Goal: Information Seeking & Learning: Compare options

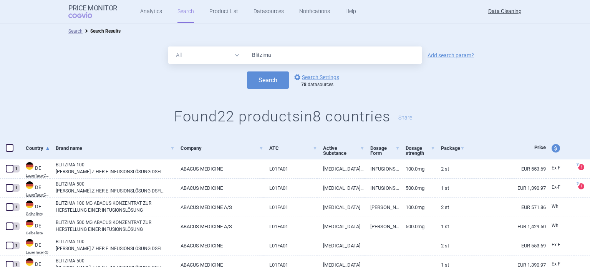
click at [206, 50] on div "All Brand Name ATC Company Active Substance Country Newer than Blitzima" at bounding box center [295, 54] width 254 height 17
type input "Reagila"
click at [247, 71] on button "Search" at bounding box center [268, 79] width 42 height 17
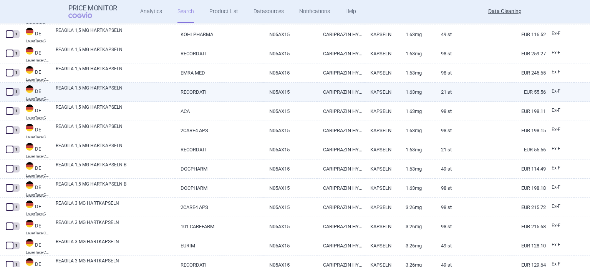
scroll to position [1268, 0]
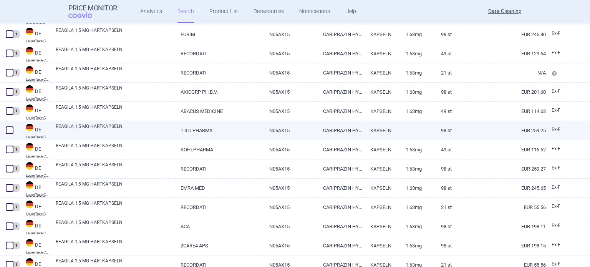
click at [8, 128] on span at bounding box center [10, 130] width 8 height 8
checkbox input "true"
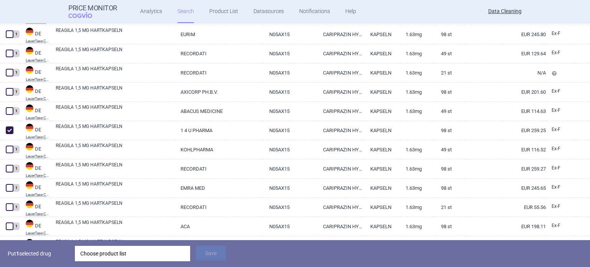
click at [103, 254] on div "Choose product list" at bounding box center [132, 253] width 105 height 15
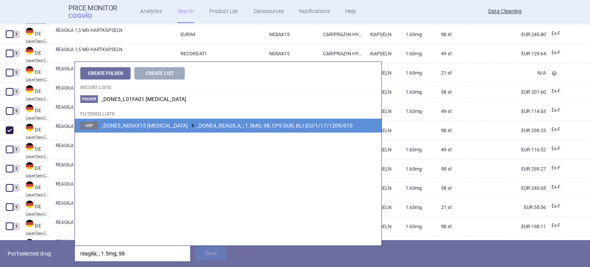
type input "reagila; ; 1.5mg; 98"
click at [264, 120] on li "List _DONE5_N05AX15 CARIPRAZINE _DONE4_REAGILA; ; 1.5MG; 98; CPS DUR; BLI |EU/1…" at bounding box center [228, 126] width 307 height 14
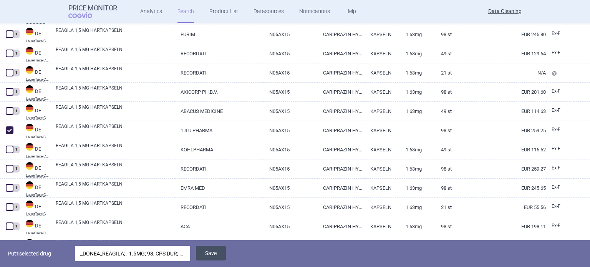
click at [220, 250] on button "Save" at bounding box center [211, 253] width 30 height 15
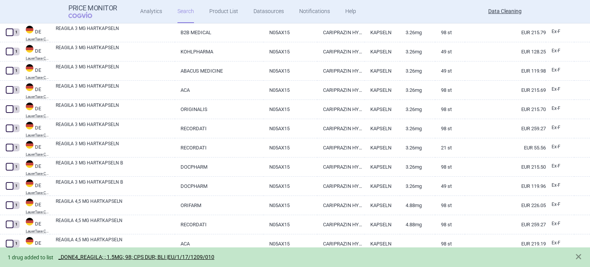
scroll to position [1838, 0]
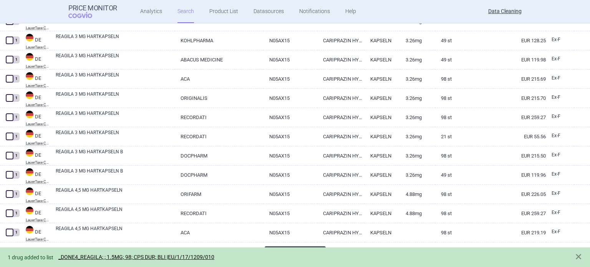
click at [295, 247] on button "Load 100 more" at bounding box center [295, 254] width 61 height 17
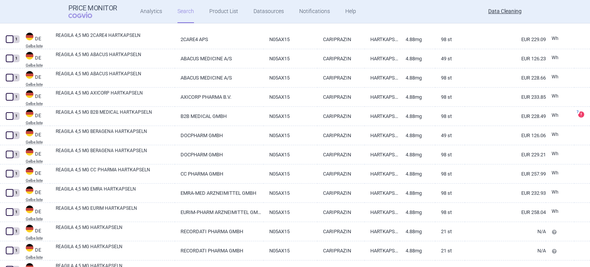
scroll to position [3760, 0]
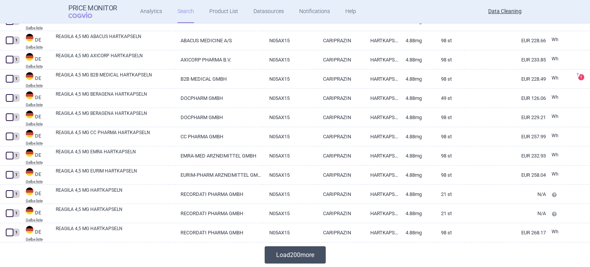
click at [306, 255] on button "Load 200 more" at bounding box center [295, 254] width 61 height 17
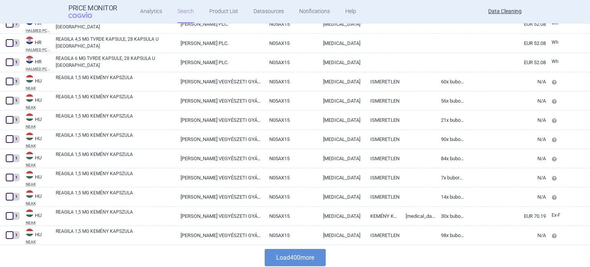
scroll to position [7602, 0]
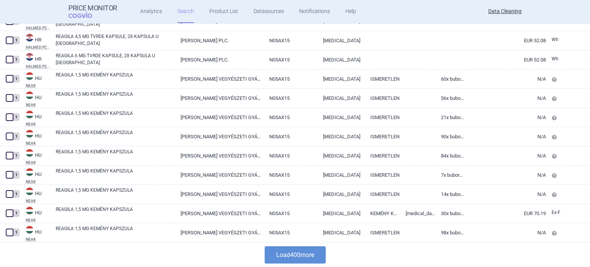
drag, startPoint x: 301, startPoint y: 263, endPoint x: 295, endPoint y: 247, distance: 16.9
click at [301, 263] on button "Load 400 more" at bounding box center [295, 254] width 61 height 17
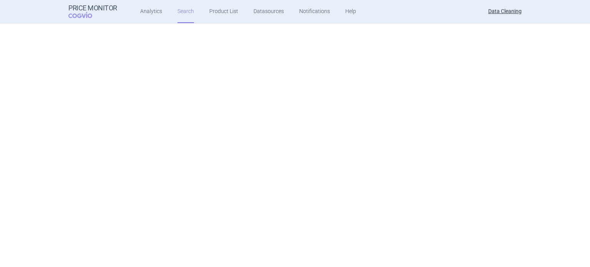
scroll to position [0, 0]
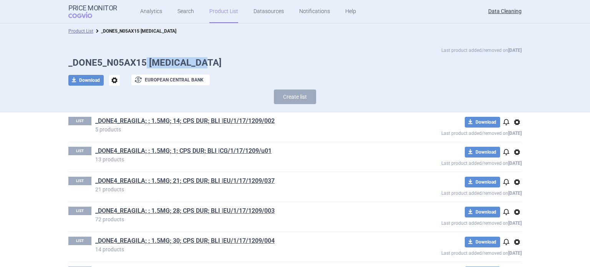
drag, startPoint x: 144, startPoint y: 60, endPoint x: 219, endPoint y: 58, distance: 75.3
click at [219, 58] on h1 "_DONE5_N05AX15 [MEDICAL_DATA]" at bounding box center [294, 62] width 453 height 11
copy h1 "[MEDICAL_DATA]"
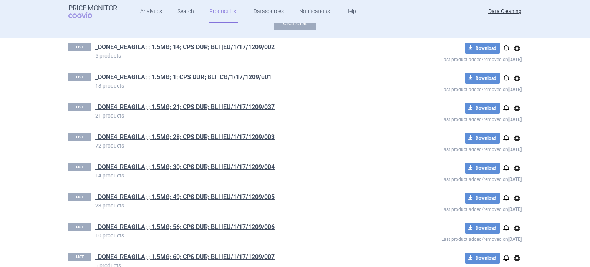
scroll to position [122, 0]
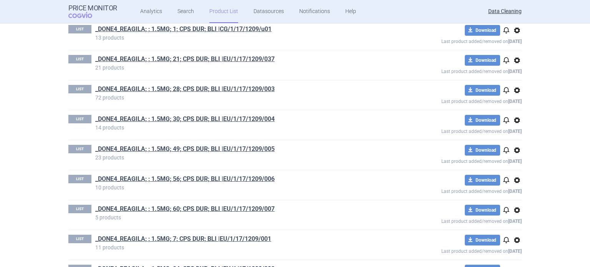
click at [405, 80] on div "LIST _DONE4_REAGILA; ; 1.5MG; 28; CPS DUR; BLI |EU/1/17/1209/003 72 products do…" at bounding box center [294, 95] width 453 height 30
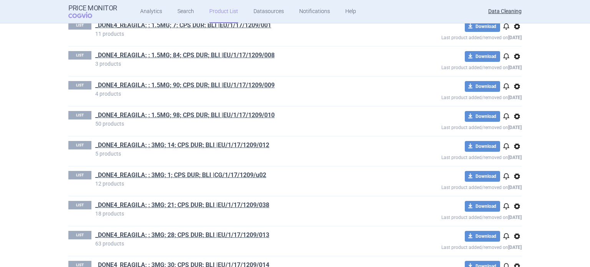
scroll to position [412, 0]
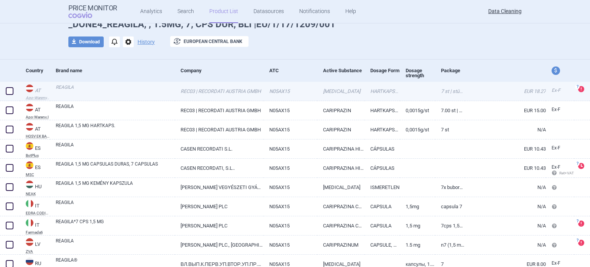
scroll to position [77, 0]
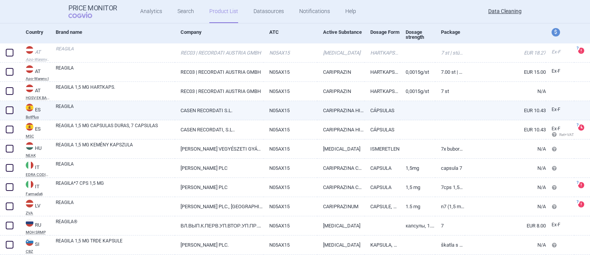
click at [218, 109] on link "CASEN RECORDATI S.L." at bounding box center [219, 110] width 88 height 19
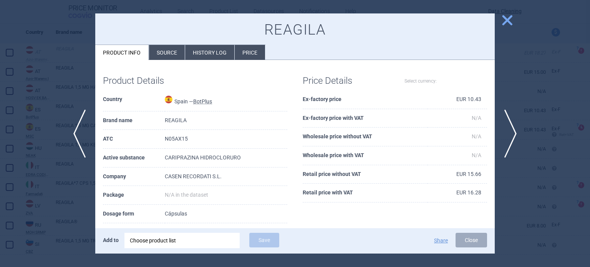
select select "EUR"
click at [180, 58] on li "Source" at bounding box center [167, 52] width 36 height 15
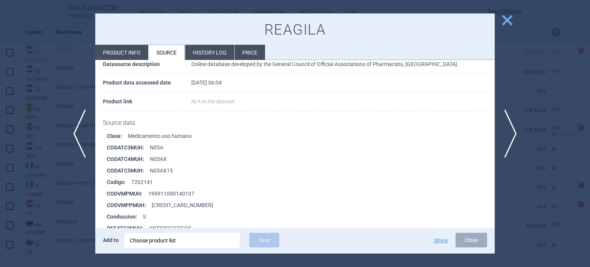
scroll to position [115, 0]
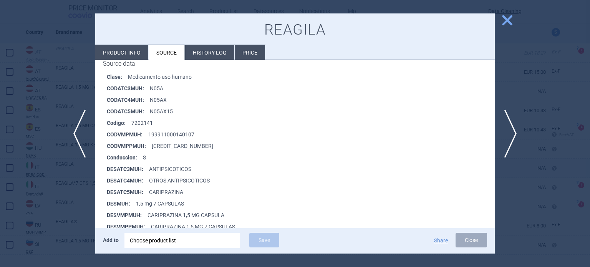
click at [0, 176] on div at bounding box center [295, 133] width 590 height 267
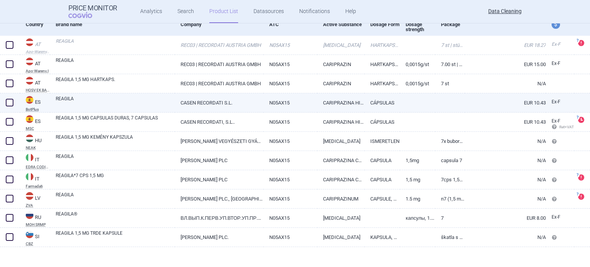
scroll to position [89, 0]
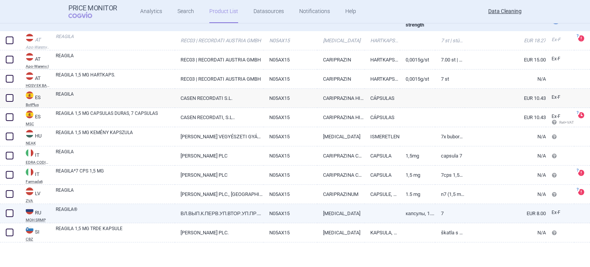
click at [221, 212] on link "ВЛ.ВЫП.К.ПЕРВ.УП.ВТОР.УП.ПР.ОАО "ГЕДЕОН РИХТЕР", ВЕНГРИЯ (HU10484878);" at bounding box center [219, 213] width 88 height 19
select select "EUR"
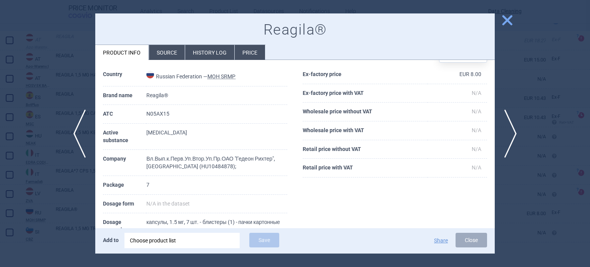
scroll to position [38, 0]
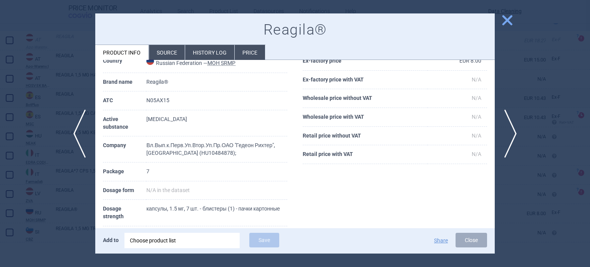
click at [0, 160] on div at bounding box center [295, 133] width 590 height 267
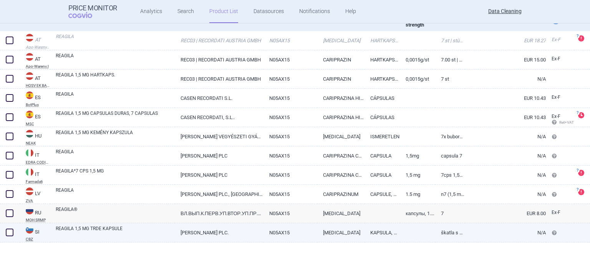
click at [221, 231] on link "GEDEON RICHTER PLC." at bounding box center [219, 232] width 88 height 19
select select "EUR"
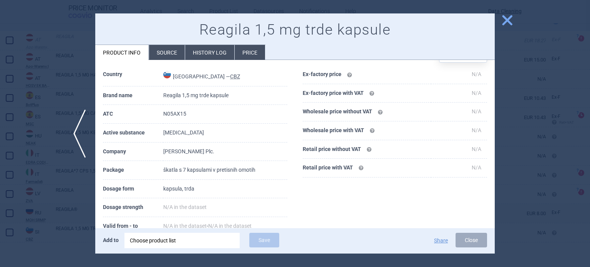
scroll to position [38, 0]
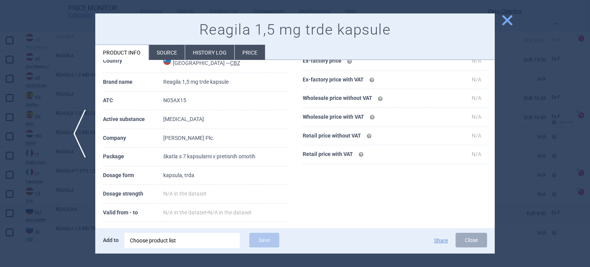
click at [0, 156] on div at bounding box center [295, 133] width 590 height 267
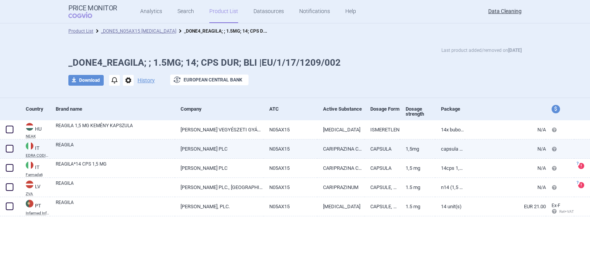
click at [325, 144] on link "CARIPRAZINA CLORIDRATO" at bounding box center [340, 148] width 47 height 19
select select "EUR"
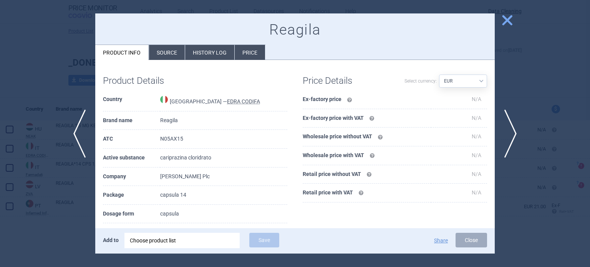
scroll to position [38, 0]
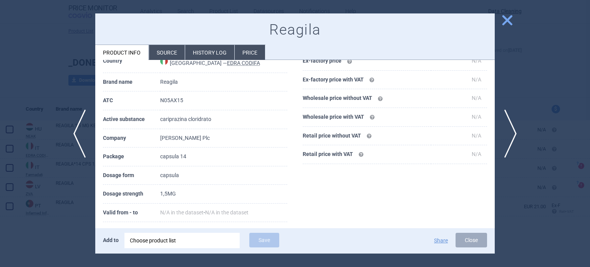
click at [546, 88] on div at bounding box center [295, 133] width 590 height 267
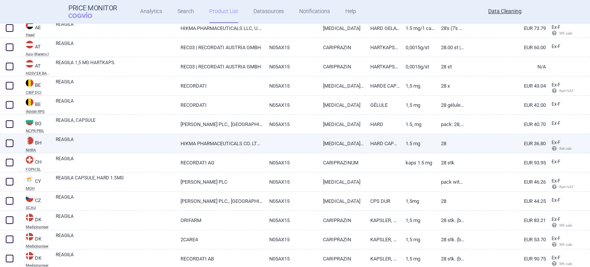
scroll to position [269, 0]
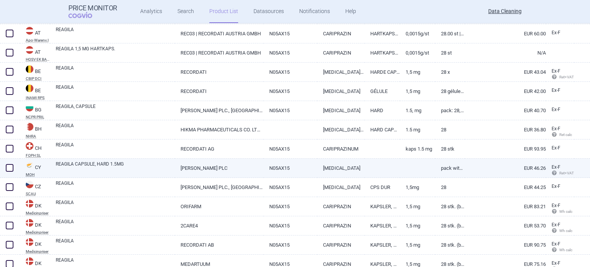
click at [365, 166] on link at bounding box center [382, 166] width 35 height 14
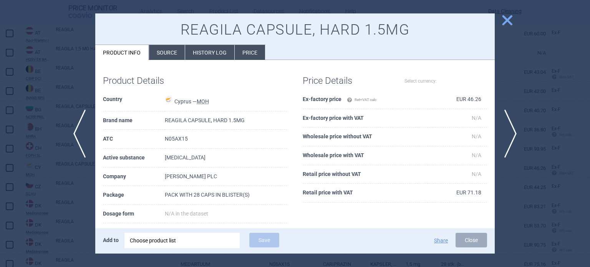
select select "EUR"
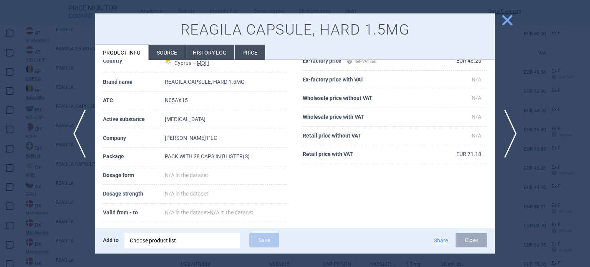
click at [543, 81] on div at bounding box center [295, 133] width 590 height 267
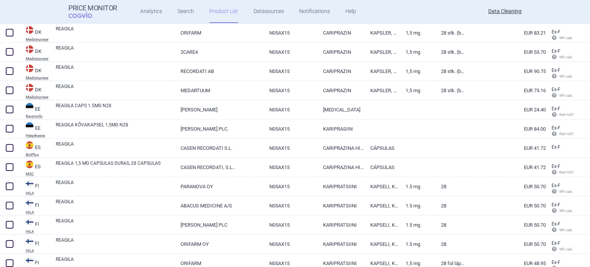
scroll to position [461, 0]
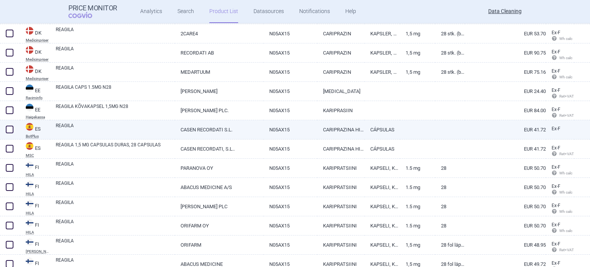
click at [344, 134] on link "CARIPRAZINA HIDROCLORURO" at bounding box center [340, 129] width 47 height 19
select select "EUR"
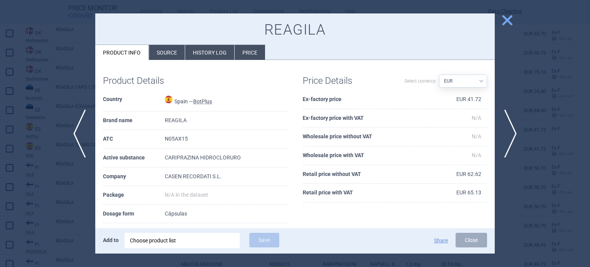
click at [170, 53] on li "Source" at bounding box center [167, 52] width 36 height 15
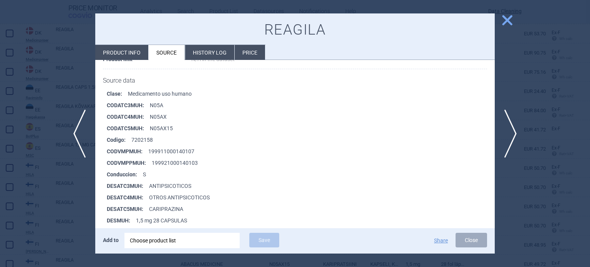
scroll to position [115, 0]
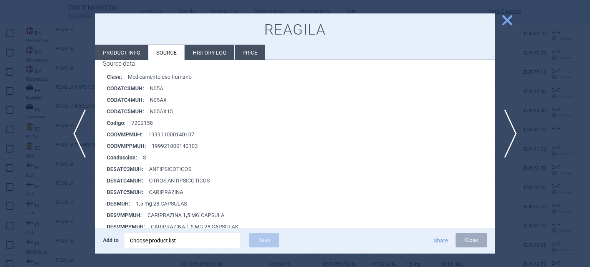
click at [7, 75] on div at bounding box center [295, 133] width 590 height 267
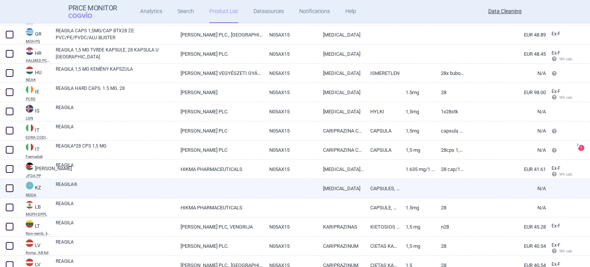
scroll to position [769, 0]
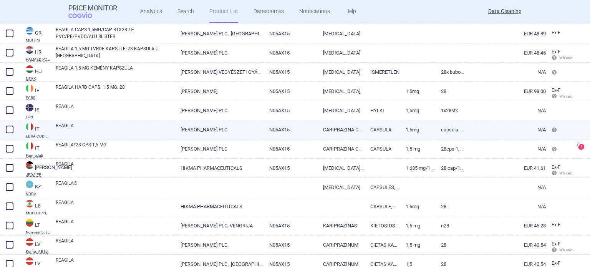
click at [349, 128] on link "CARIPRAZINA CLORIDRATO" at bounding box center [340, 129] width 47 height 19
select select "EUR"
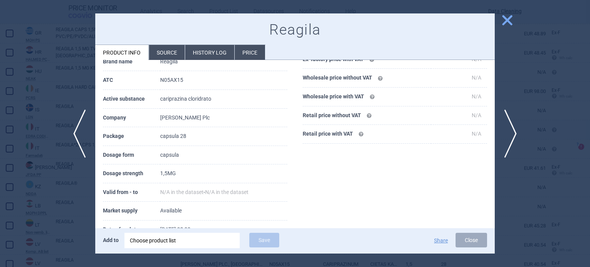
scroll to position [103, 0]
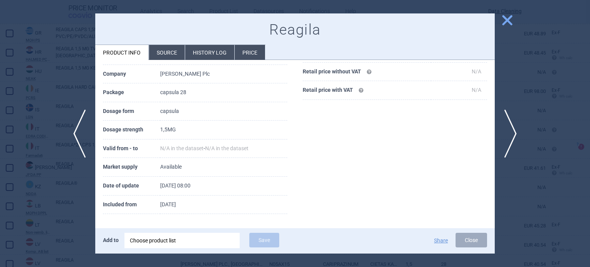
click at [548, 89] on div at bounding box center [295, 133] width 590 height 267
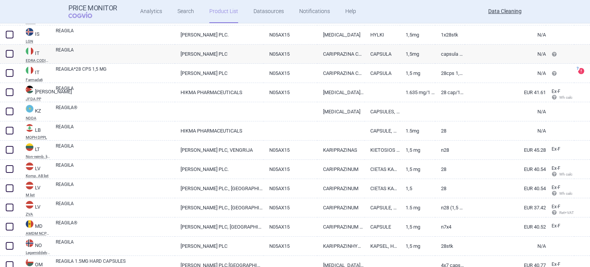
scroll to position [845, 0]
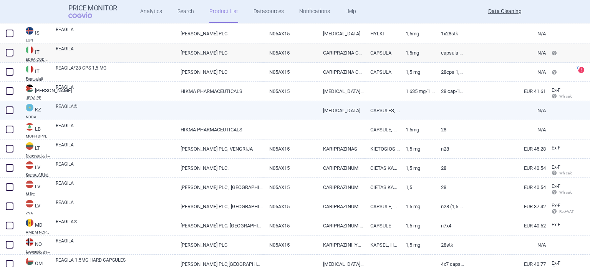
click at [412, 111] on link at bounding box center [417, 108] width 35 height 14
select select "EUR"
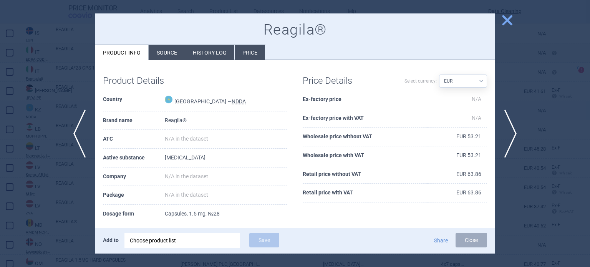
scroll to position [38, 0]
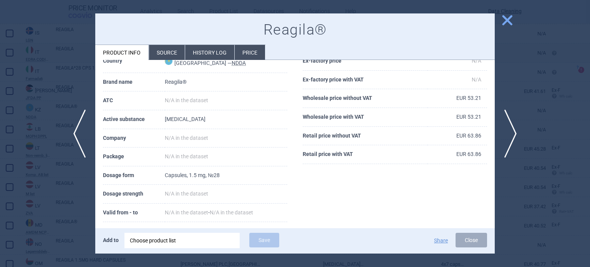
click at [547, 83] on div at bounding box center [295, 133] width 590 height 267
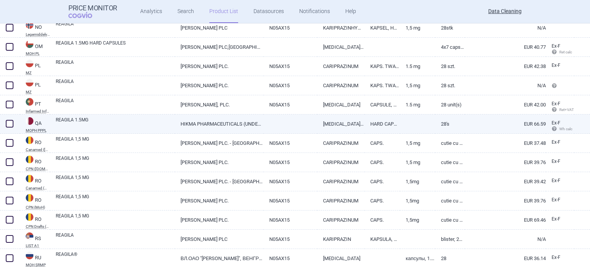
scroll to position [1076, 0]
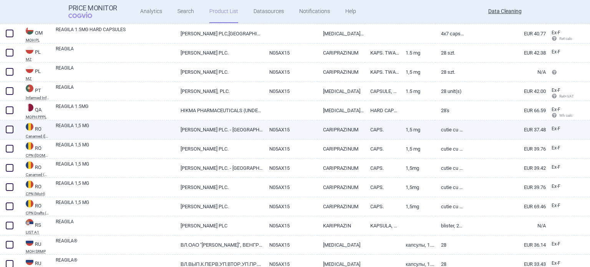
click at [269, 136] on link "N05AX15" at bounding box center [291, 129] width 54 height 19
select select "EUR"
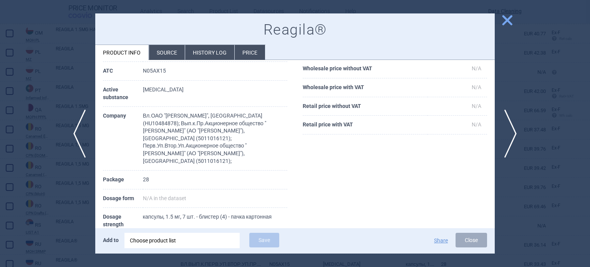
scroll to position [77, 0]
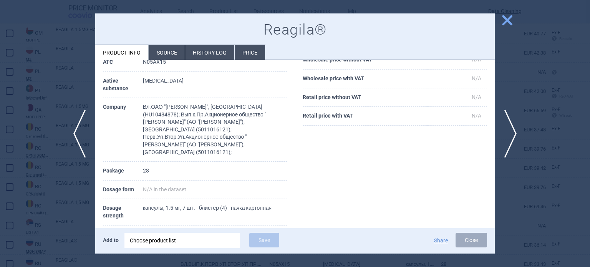
click at [0, 101] on div at bounding box center [295, 133] width 590 height 267
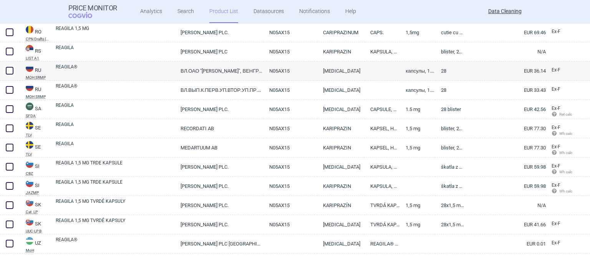
scroll to position [1261, 0]
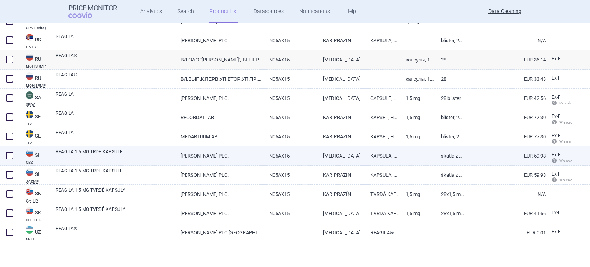
click at [317, 155] on link "[MEDICAL_DATA]" at bounding box center [340, 155] width 47 height 19
select select "EUR"
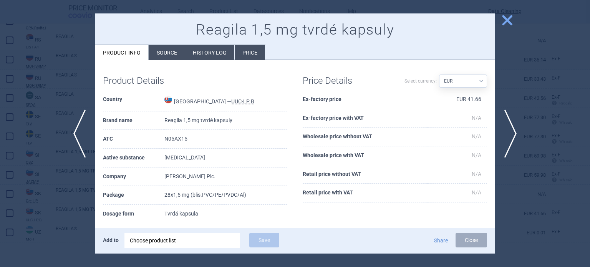
click at [0, 144] on div at bounding box center [295, 133] width 590 height 267
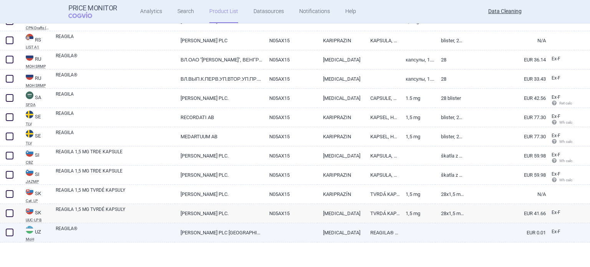
click at [400, 231] on link at bounding box center [417, 230] width 35 height 14
select select "EUR"
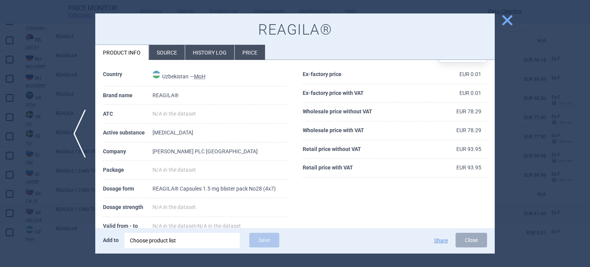
scroll to position [38, 0]
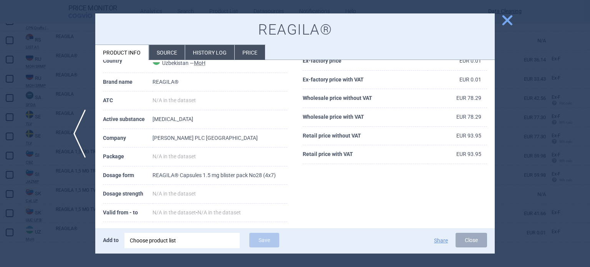
click at [558, 129] on div at bounding box center [295, 133] width 590 height 267
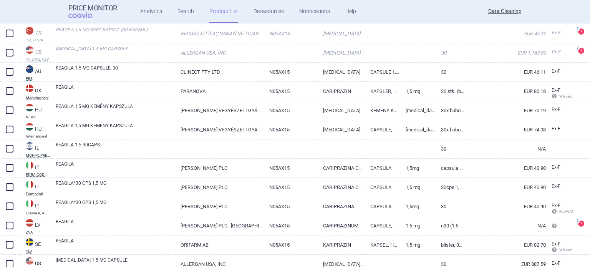
scroll to position [147, 0]
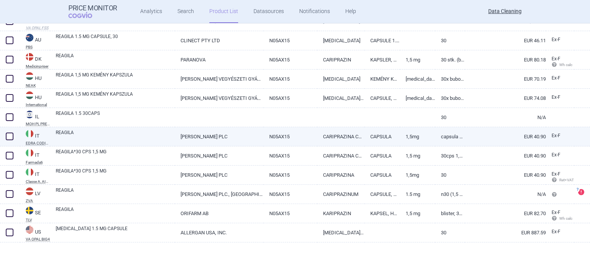
click at [196, 132] on link "[PERSON_NAME] PLC" at bounding box center [219, 136] width 88 height 19
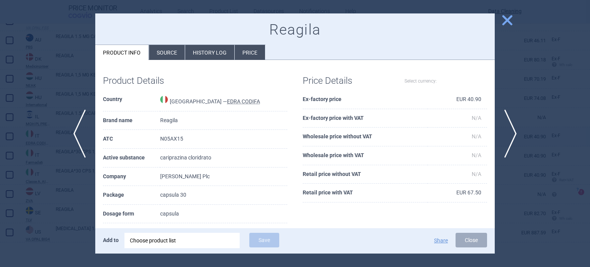
select select "EUR"
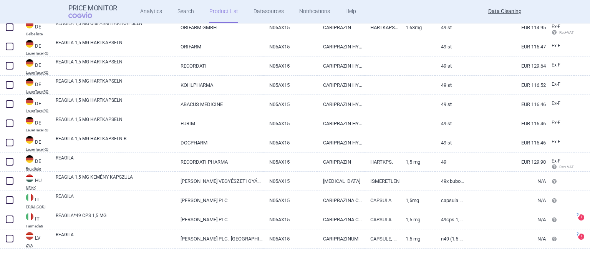
scroll to position [320, 0]
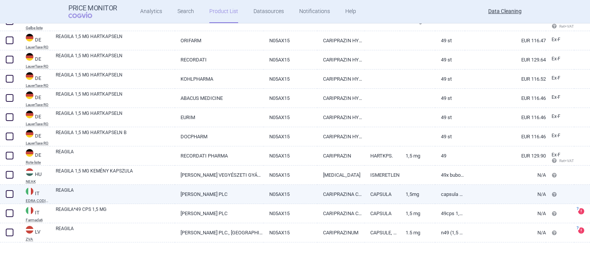
click at [328, 197] on link "CARIPRAZINA CLORIDRATO" at bounding box center [340, 194] width 47 height 19
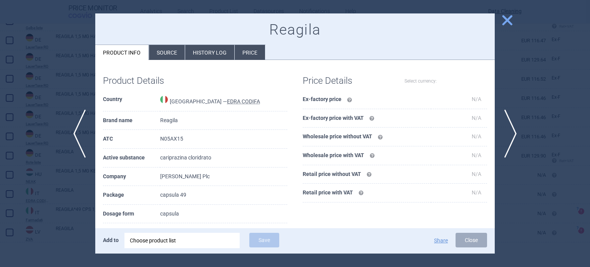
select select "EUR"
click at [558, 153] on div at bounding box center [295, 133] width 590 height 267
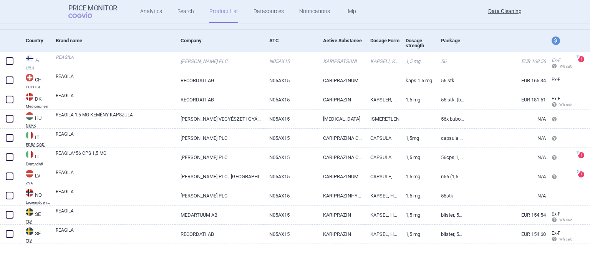
scroll to position [70, 0]
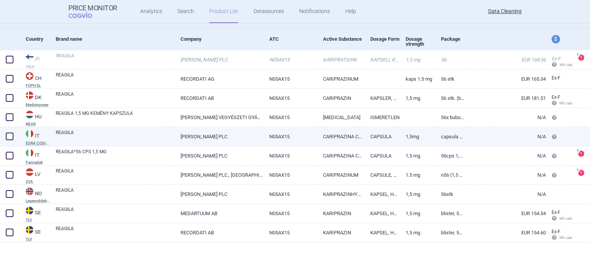
click at [359, 134] on link "CARIPRAZINA CLORIDRATO" at bounding box center [340, 136] width 47 height 19
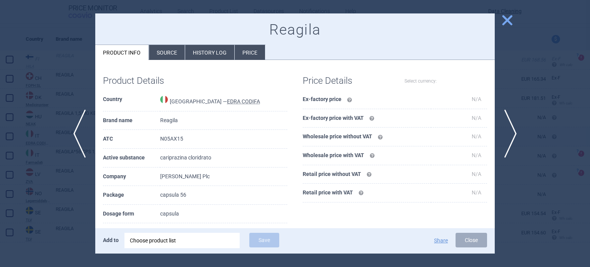
select select "EUR"
click at [545, 80] on div at bounding box center [295, 133] width 590 height 267
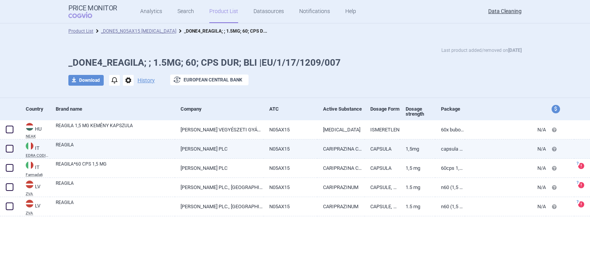
click at [241, 152] on link "[PERSON_NAME] PLC" at bounding box center [219, 148] width 88 height 19
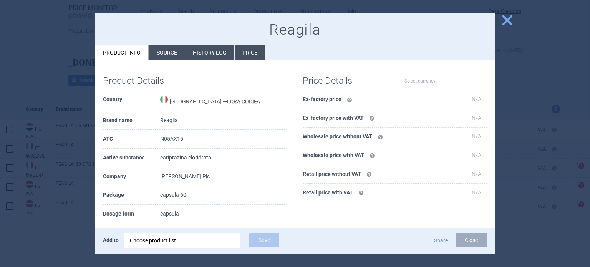
select select "EUR"
click at [555, 66] on div at bounding box center [295, 133] width 590 height 267
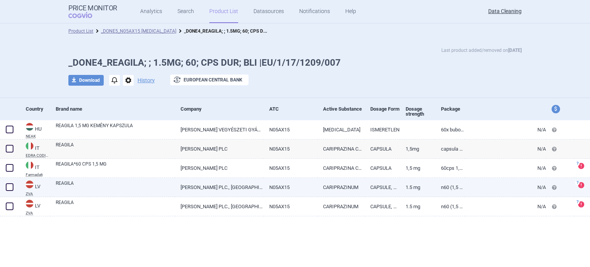
click at [282, 193] on link "N05AX15" at bounding box center [291, 187] width 54 height 19
select select "EUR"
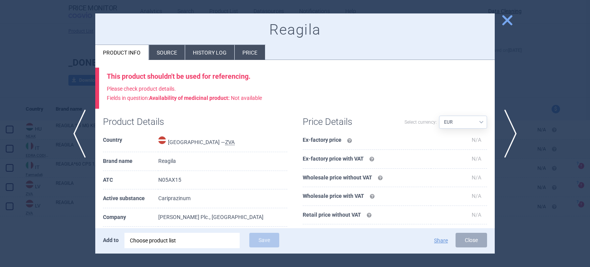
click at [168, 55] on li "Source" at bounding box center [167, 52] width 36 height 15
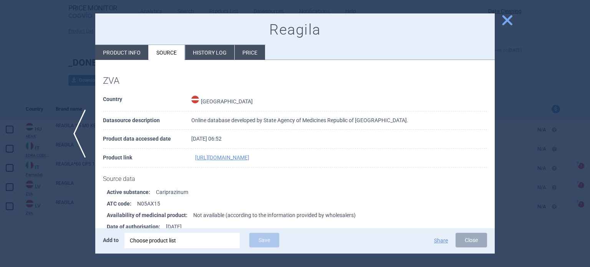
click at [0, 148] on div at bounding box center [295, 133] width 590 height 267
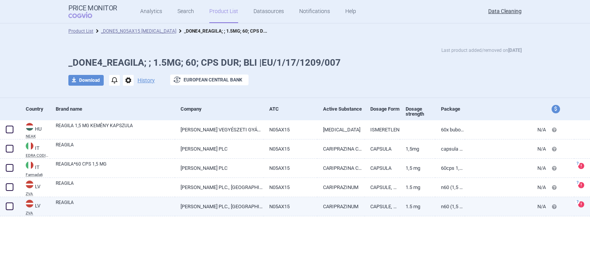
click at [120, 208] on link "REAGILA" at bounding box center [115, 206] width 119 height 14
select select "EUR"
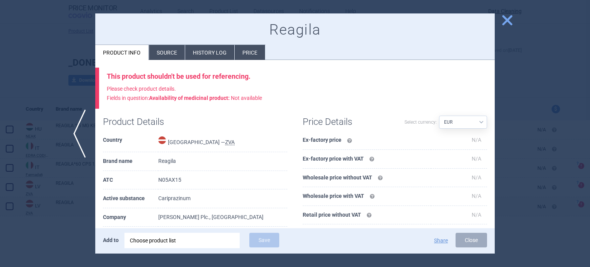
click at [161, 47] on li "Source" at bounding box center [167, 52] width 36 height 15
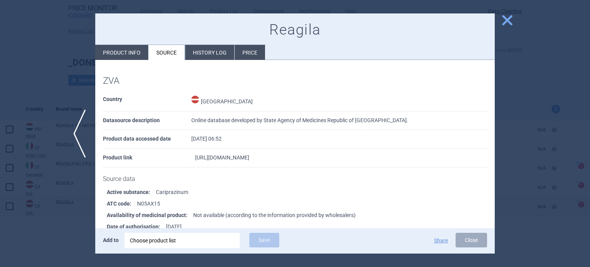
drag, startPoint x: 354, startPoint y: 156, endPoint x: 297, endPoint y: 158, distance: 56.2
click at [297, 158] on td "https://dati.zva.gov.lv/zalu-registrs/en/info/EU/1/17/1209/008" at bounding box center [339, 158] width 296 height 19
copy link "EU/1/17/1209/008"
click at [217, 240] on div "Choose product list" at bounding box center [182, 240] width 105 height 15
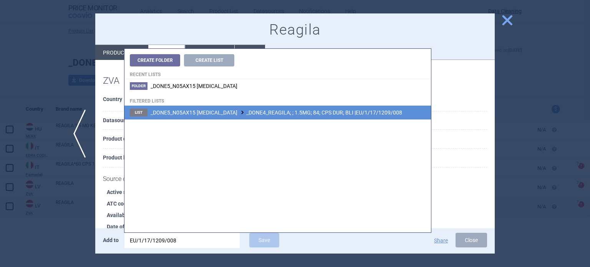
type input "EU/1/17/1209/008"
click at [287, 112] on span "_DONE5_N05AX15 CARIPRAZINE _DONE4_REAGILA; ; 1.5MG; 84; CPS DUR; BLI |EU/1/17/1…" at bounding box center [277, 113] width 252 height 6
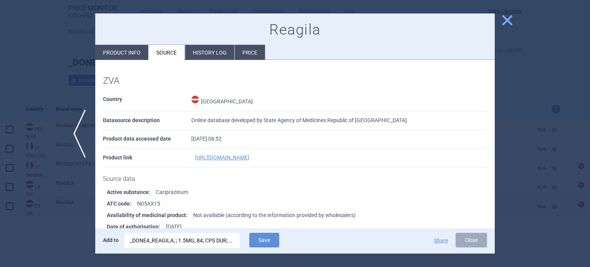
click at [63, 241] on div at bounding box center [295, 133] width 590 height 267
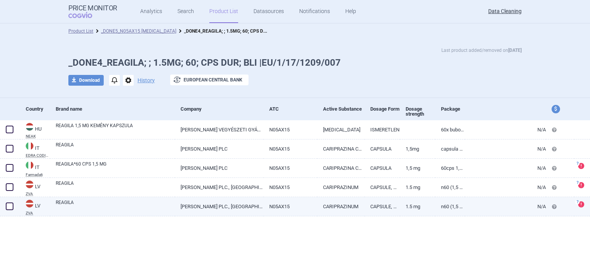
click at [162, 207] on link "REAGILA" at bounding box center [115, 206] width 119 height 14
select select "EUR"
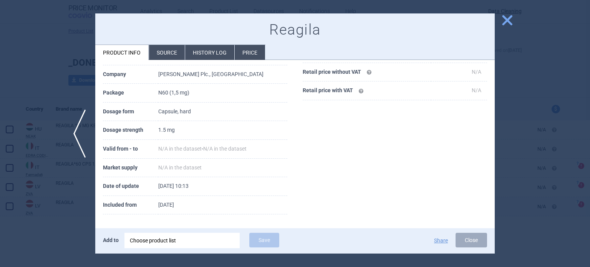
scroll to position [143, 0]
click at [78, 136] on span "previous" at bounding box center [76, 134] width 17 height 48
click at [176, 49] on li "Source" at bounding box center [167, 52] width 36 height 15
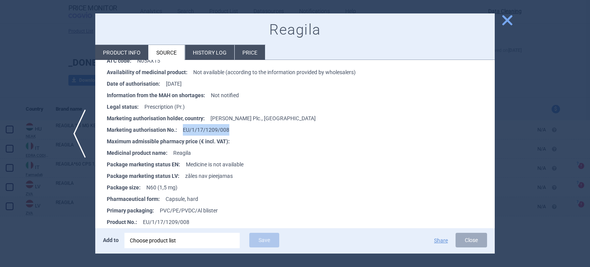
drag, startPoint x: 236, startPoint y: 131, endPoint x: 183, endPoint y: 129, distance: 52.7
click at [183, 129] on li "Marketing authorisation No. : EU/1/17/1209/008" at bounding box center [301, 130] width 388 height 12
copy li "EU/1/17/1209/008"
click at [0, 222] on div at bounding box center [295, 133] width 590 height 267
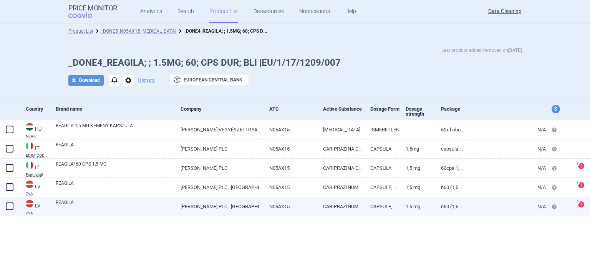
click at [7, 209] on span at bounding box center [10, 207] width 8 height 8
checkbox input "true"
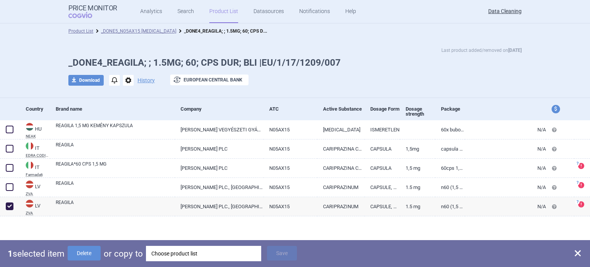
click at [166, 250] on div "Choose product list" at bounding box center [203, 253] width 105 height 15
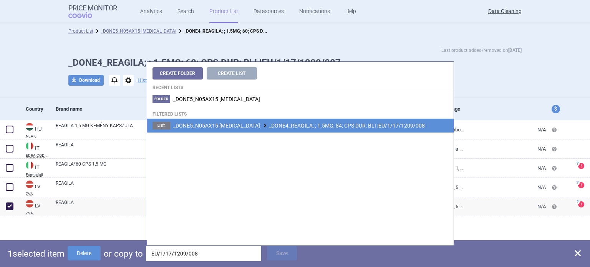
type input "EU/1/17/1209/008"
click at [312, 128] on span "_DONE5_N05AX15 CARIPRAZINE _DONE4_REAGILA; ; 1.5MG; 84; CPS DUR; BLI |EU/1/17/1…" at bounding box center [299, 126] width 252 height 6
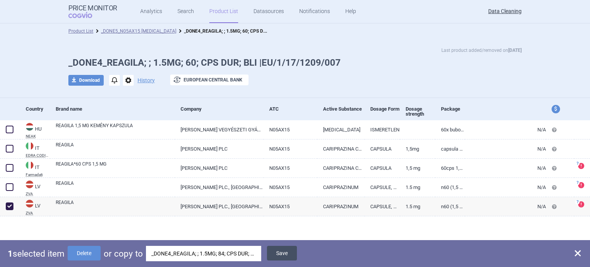
click at [289, 255] on button "Save" at bounding box center [282, 253] width 30 height 15
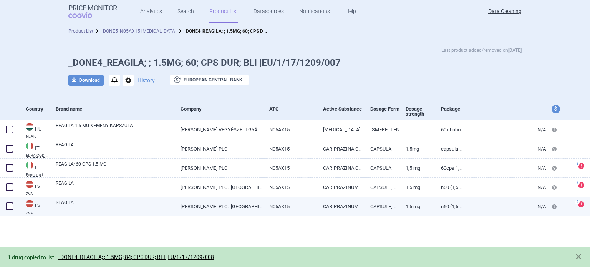
click at [13, 206] on span at bounding box center [10, 207] width 8 height 8
checkbox input "true"
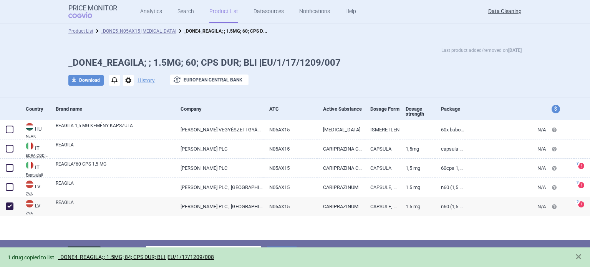
click at [85, 246] on button "Delete" at bounding box center [84, 253] width 33 height 15
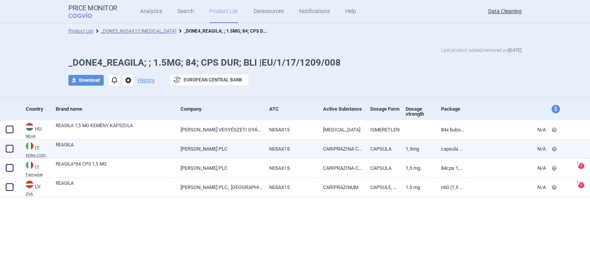
click at [311, 148] on link "N05AX15" at bounding box center [291, 148] width 54 height 19
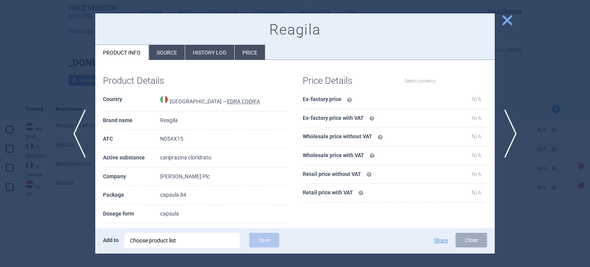
select select "EUR"
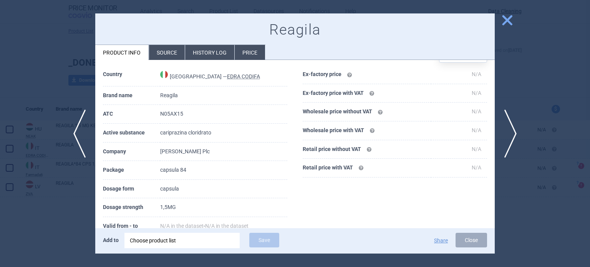
scroll to position [38, 0]
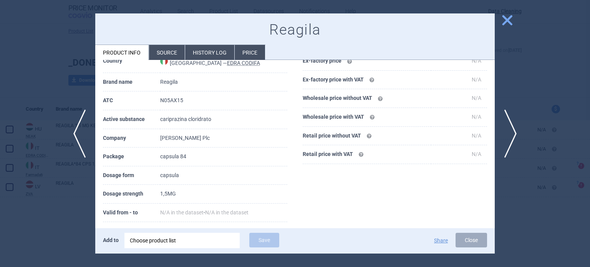
click at [0, 157] on div at bounding box center [295, 133] width 590 height 267
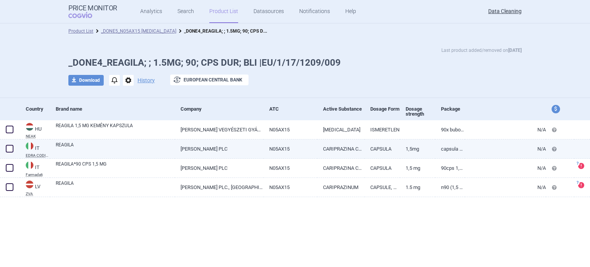
click at [338, 148] on link "CARIPRAZINA CLORIDRATO" at bounding box center [340, 148] width 47 height 19
select select "EUR"
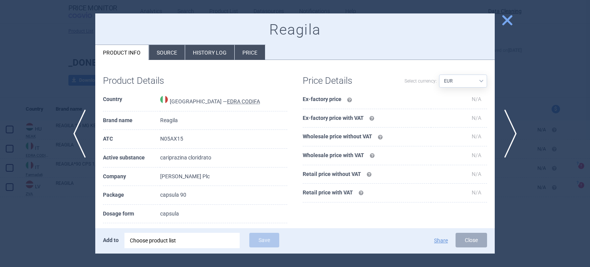
drag, startPoint x: 0, startPoint y: 129, endPoint x: 11, endPoint y: 121, distance: 13.7
click at [0, 129] on div at bounding box center [295, 133] width 590 height 267
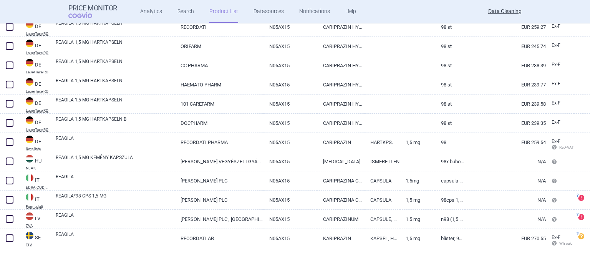
scroll to position [838, 0]
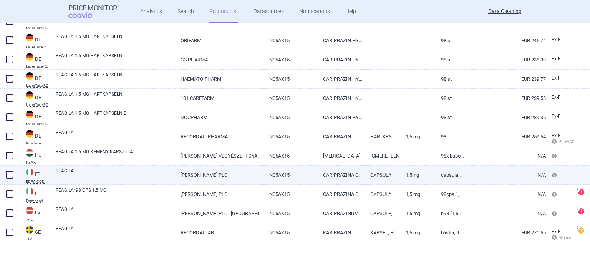
click at [231, 170] on link "[PERSON_NAME] PLC" at bounding box center [219, 175] width 88 height 19
select select "EUR"
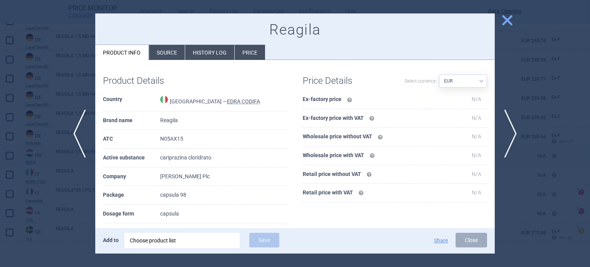
click at [7, 166] on div at bounding box center [295, 133] width 590 height 267
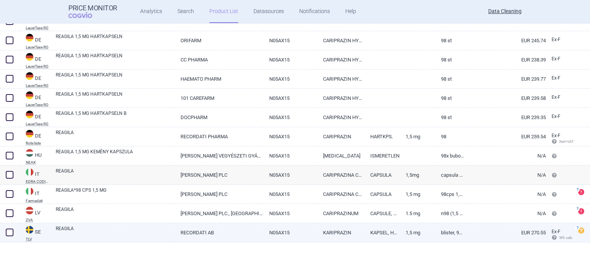
click at [412, 232] on link "1,5 mg" at bounding box center [417, 232] width 35 height 19
select select "EUR"
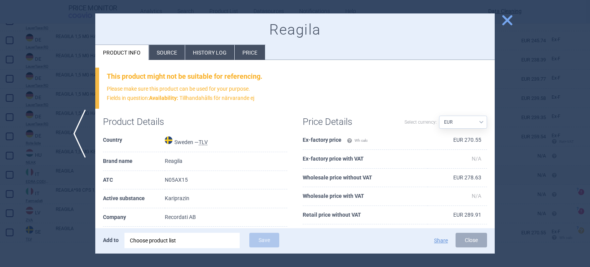
click at [548, 140] on div at bounding box center [295, 133] width 590 height 267
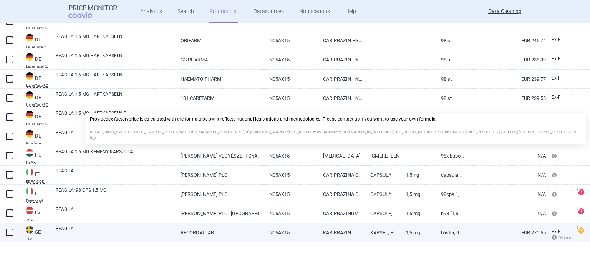
click at [435, 229] on link "Blister, 98 kapslar" at bounding box center [450, 232] width 30 height 19
select select "EUR"
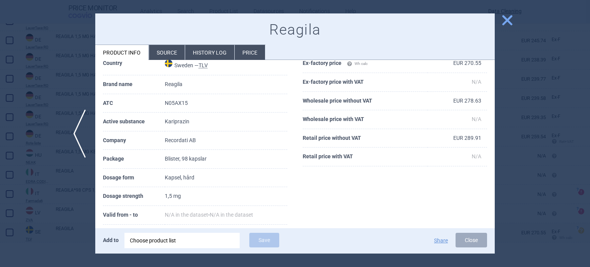
scroll to position [115, 0]
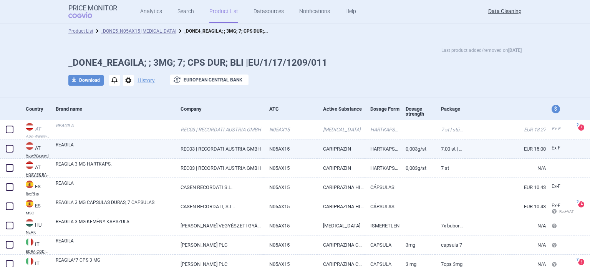
scroll to position [51, 0]
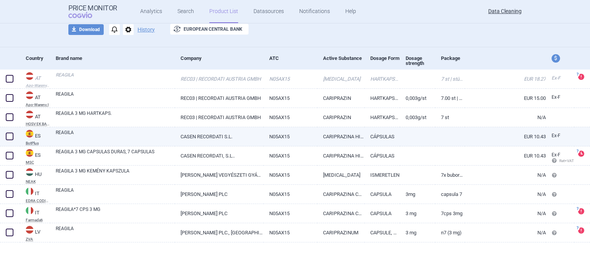
click at [343, 137] on link "CARIPRAZINA HIDROCLORURO" at bounding box center [340, 136] width 47 height 19
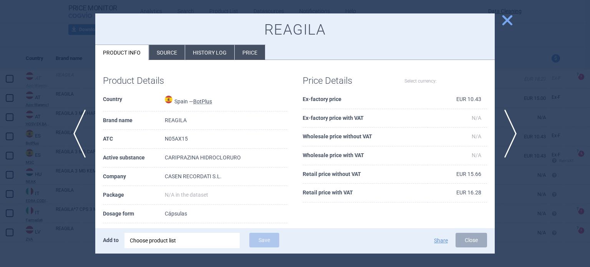
select select "EUR"
click at [177, 56] on li "Source" at bounding box center [167, 52] width 36 height 15
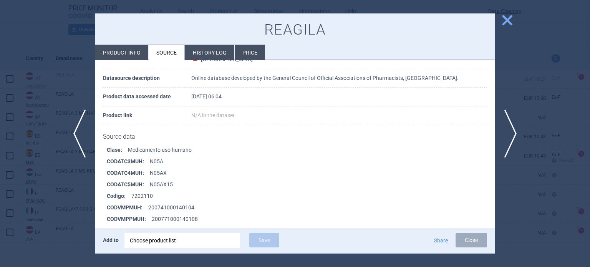
scroll to position [115, 0]
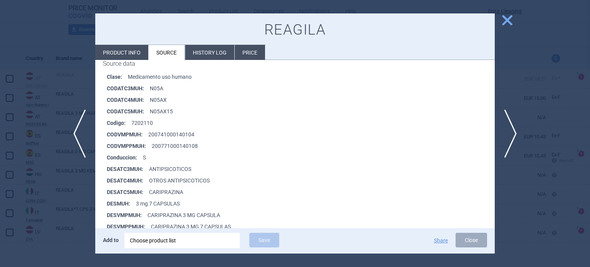
click at [18, 72] on div at bounding box center [295, 133] width 590 height 267
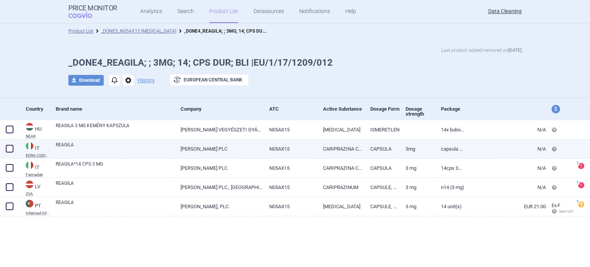
click at [359, 154] on link "CARIPRAZINA CLORIDRATO" at bounding box center [340, 148] width 47 height 19
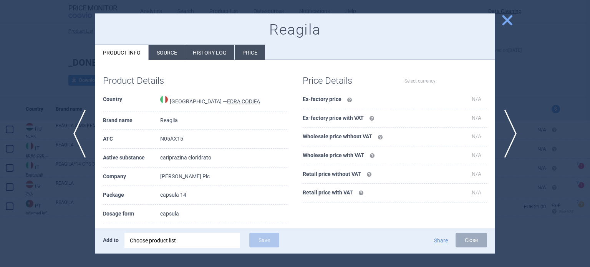
select select "EUR"
click at [561, 152] on div at bounding box center [295, 133] width 590 height 267
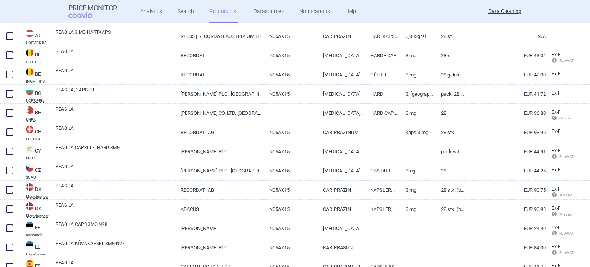
scroll to position [307, 0]
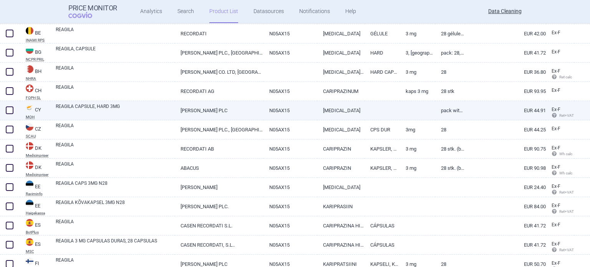
click at [206, 109] on link "[PERSON_NAME] PLC" at bounding box center [219, 110] width 88 height 19
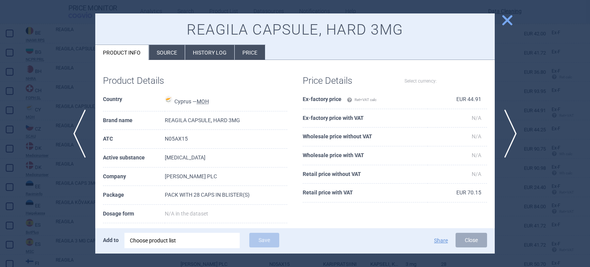
select select "EUR"
click at [0, 106] on div at bounding box center [295, 133] width 590 height 267
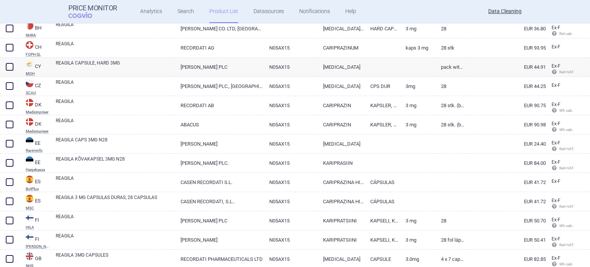
scroll to position [384, 0]
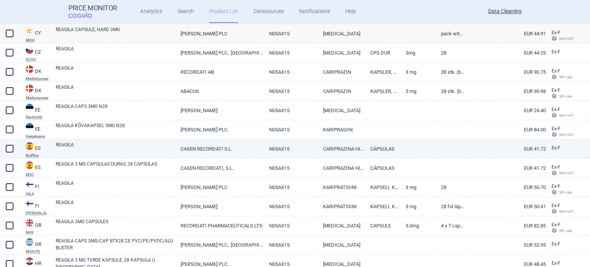
click at [129, 152] on link "REAGILA" at bounding box center [115, 148] width 119 height 14
select select "EUR"
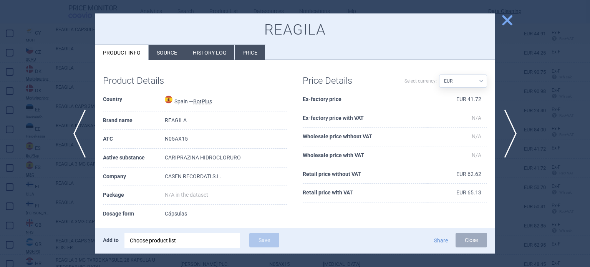
click at [198, 28] on h1 "REAGILA" at bounding box center [295, 30] width 384 height 18
click at [178, 55] on li "Source" at bounding box center [167, 52] width 36 height 15
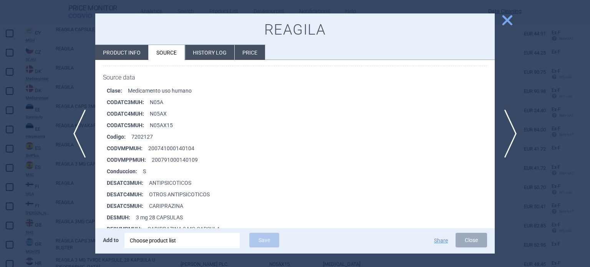
scroll to position [115, 0]
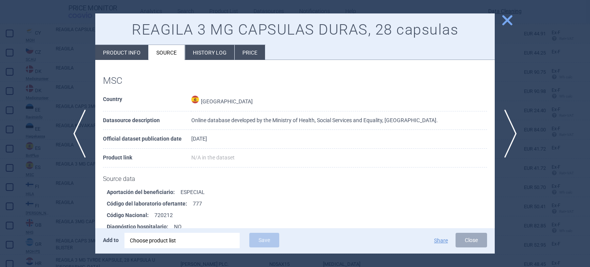
scroll to position [154, 0]
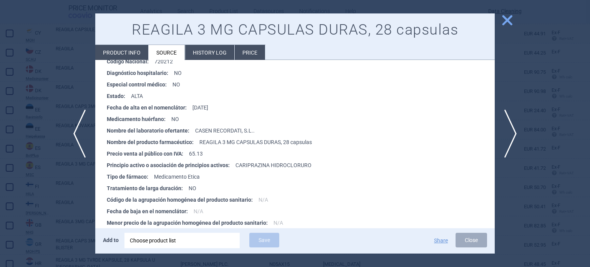
click at [14, 124] on div at bounding box center [295, 133] width 590 height 267
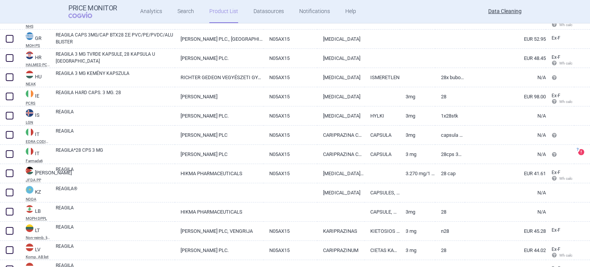
scroll to position [593, 0]
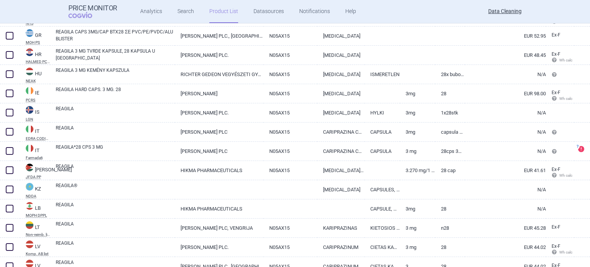
click at [297, 140] on link "N05AX15" at bounding box center [291, 132] width 54 height 19
select select "EUR"
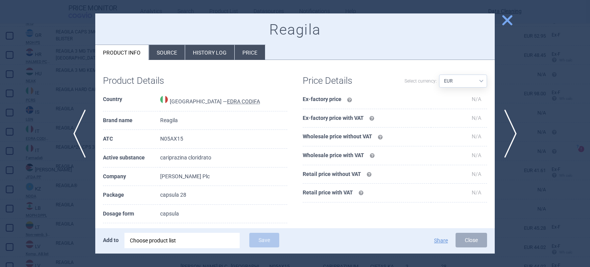
click at [30, 200] on div at bounding box center [295, 133] width 590 height 267
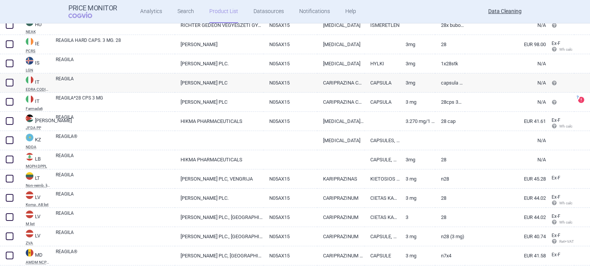
scroll to position [642, 0]
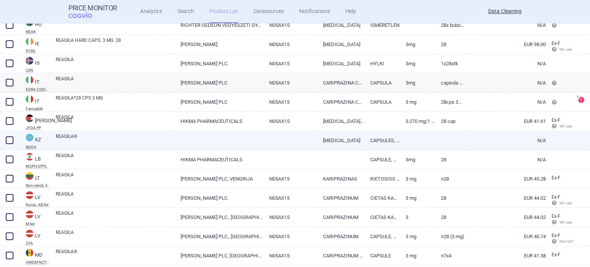
click at [181, 143] on link at bounding box center [219, 138] width 88 height 14
select select "EUR"
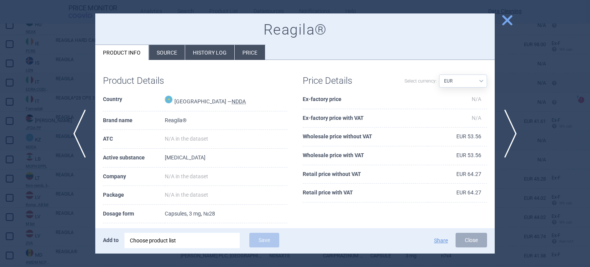
scroll to position [21, 0]
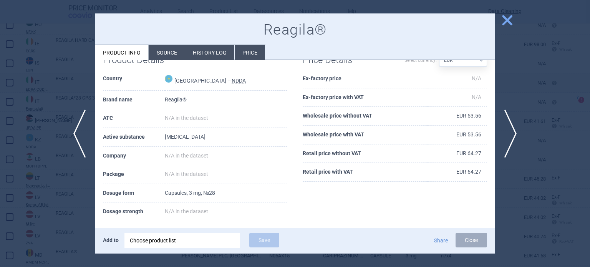
click at [59, 204] on div at bounding box center [295, 133] width 590 height 267
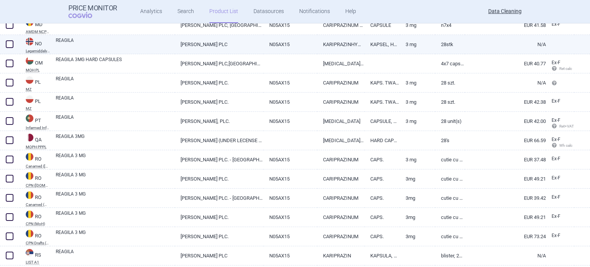
scroll to position [911, 0]
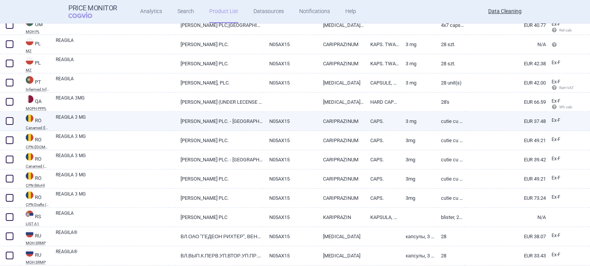
click at [289, 123] on link "N05AX15" at bounding box center [291, 121] width 54 height 19
select select "EUR"
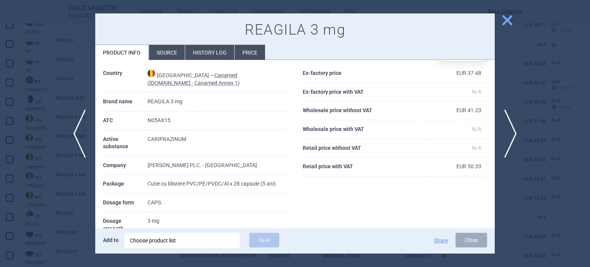
scroll to position [77, 0]
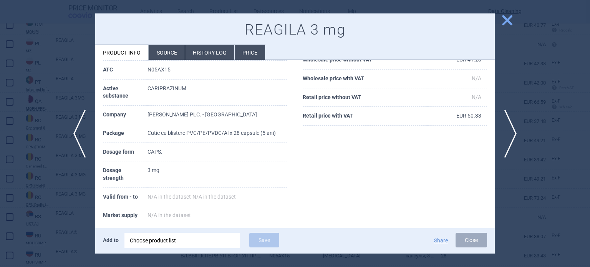
scroll to position [69, 0]
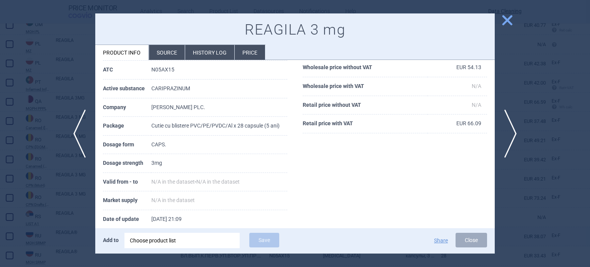
click at [0, 232] on div at bounding box center [295, 133] width 590 height 267
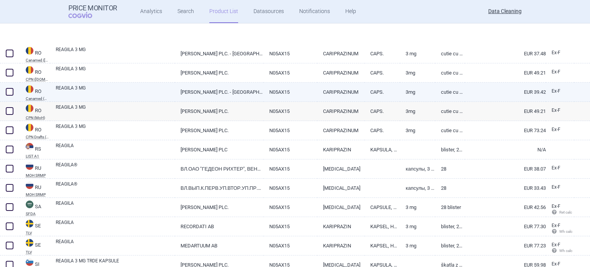
scroll to position [1027, 0]
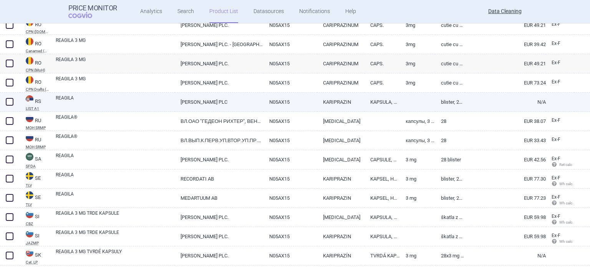
click at [214, 101] on link "GEDEON RICHTER PLC" at bounding box center [219, 102] width 88 height 19
select select "EUR"
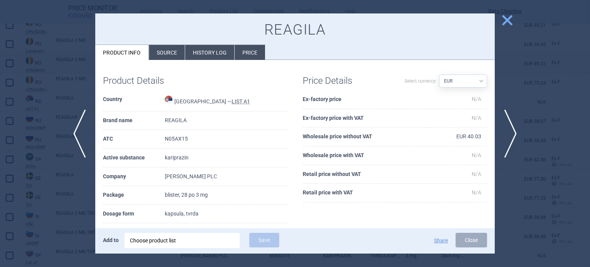
click at [18, 88] on div at bounding box center [295, 133] width 590 height 267
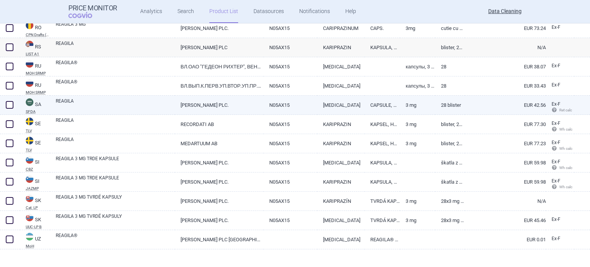
scroll to position [1088, 0]
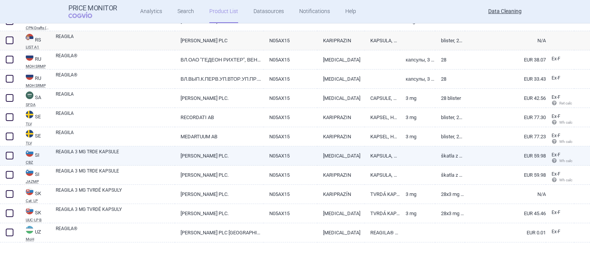
click at [240, 159] on link "GEDEON RICHTER PLC." at bounding box center [219, 155] width 88 height 19
select select "EUR"
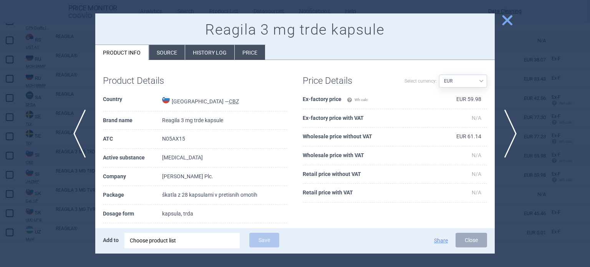
click at [33, 160] on div at bounding box center [295, 133] width 590 height 267
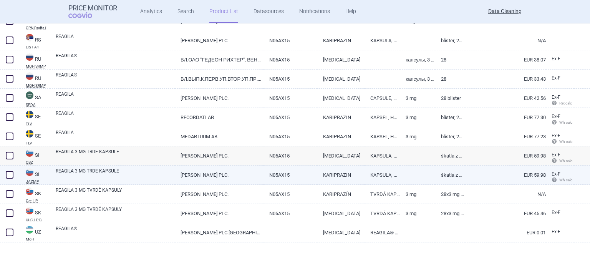
click at [104, 168] on link "REAGILA 3 MG TRDE KAPSULE" at bounding box center [115, 175] width 119 height 14
select select "EUR"
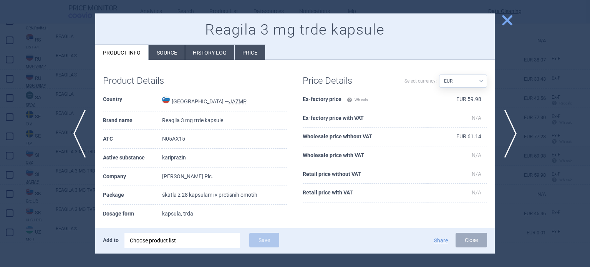
click at [37, 172] on div at bounding box center [295, 133] width 590 height 267
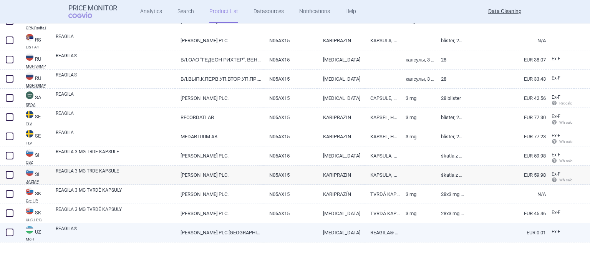
click at [122, 228] on link "REAGILA®" at bounding box center [115, 232] width 119 height 14
select select "EUR"
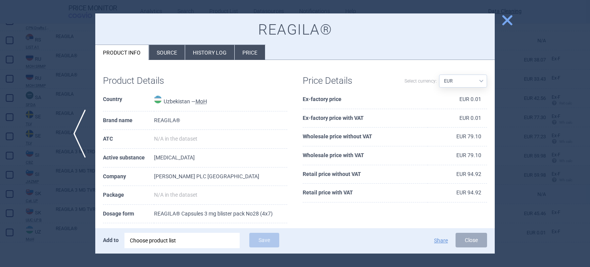
click at [7, 203] on div at bounding box center [295, 133] width 590 height 267
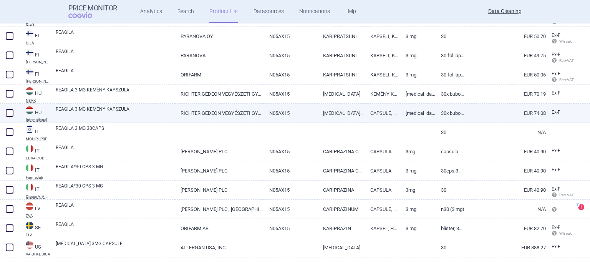
scroll to position [224, 0]
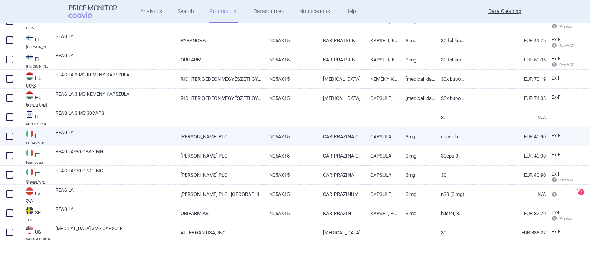
click at [257, 144] on link "GEDEON RICHTER PLC" at bounding box center [219, 136] width 88 height 19
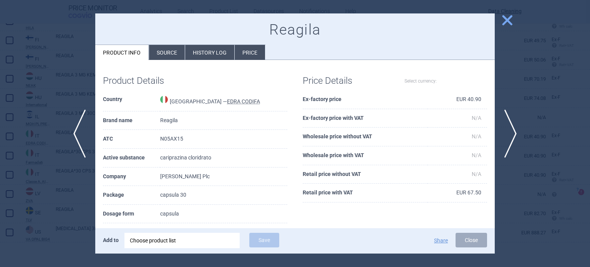
select select "EUR"
click at [60, 206] on div at bounding box center [295, 133] width 590 height 267
